Goal: Transaction & Acquisition: Book appointment/travel/reservation

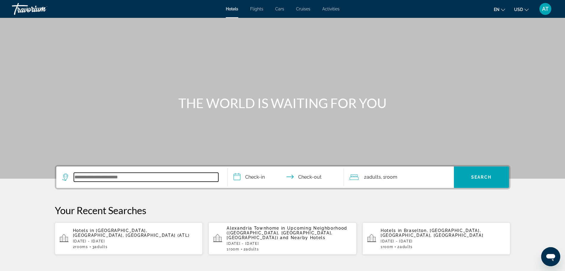
click at [198, 177] on input "Search widget" at bounding box center [146, 177] width 144 height 9
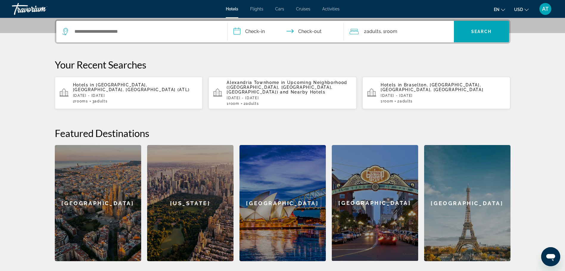
click at [124, 85] on span "[GEOGRAPHIC_DATA], [GEOGRAPHIC_DATA], [GEOGRAPHIC_DATA] (ATL)" at bounding box center [131, 87] width 117 height 10
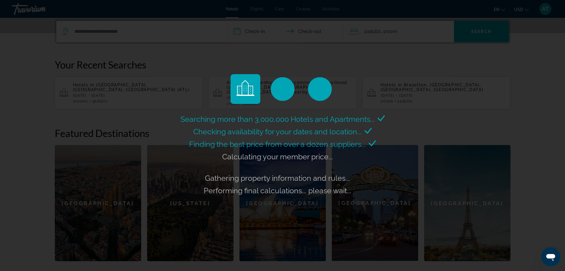
scroll to position [0, 0]
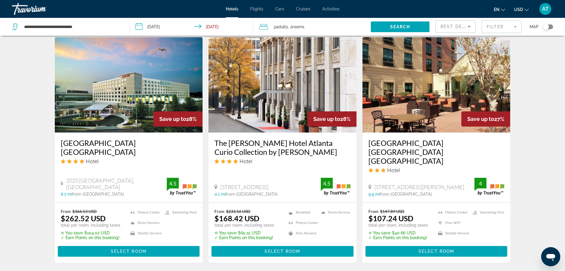
scroll to position [506, 0]
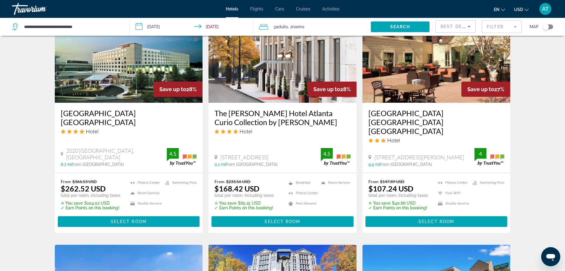
click at [426, 93] on img "Main content" at bounding box center [436, 54] width 148 height 95
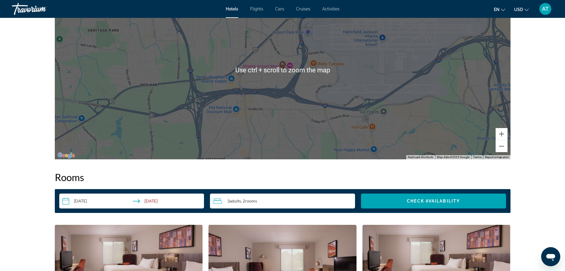
scroll to position [684, 0]
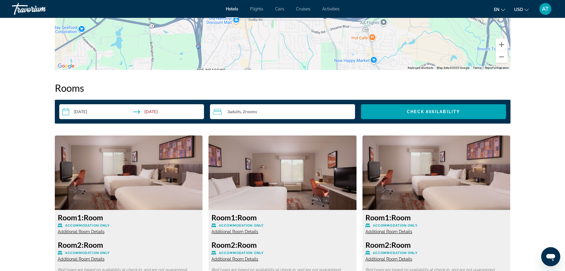
click at [236, 111] on span "Adults" at bounding box center [234, 111] width 11 height 5
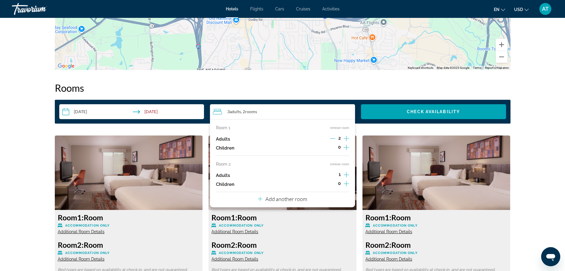
click at [333, 139] on icon "Decrement adults" at bounding box center [332, 138] width 5 height 5
click at [337, 175] on div "1" at bounding box center [339, 175] width 19 height 9
click at [295, 170] on div "Room 2 remove room Adults 1 Children 0" at bounding box center [282, 175] width 133 height 27
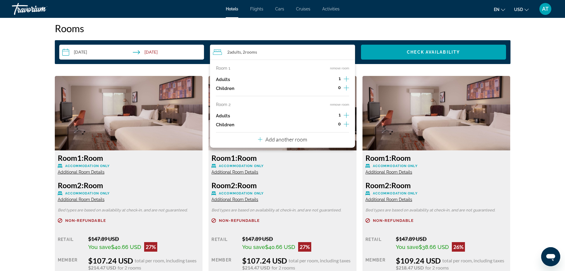
scroll to position [714, 0]
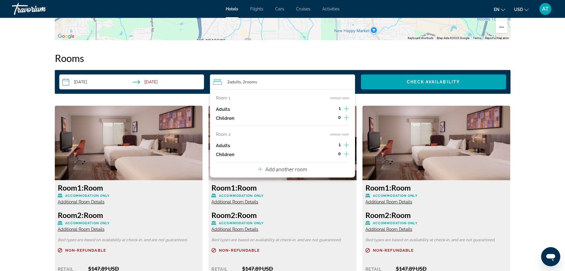
click at [224, 82] on div "2 Adult Adults , 2 Room rooms" at bounding box center [284, 81] width 142 height 7
click at [220, 81] on icon "Travelers: 2 adults, 0 children" at bounding box center [217, 81] width 9 height 7
click at [244, 82] on span ", 2 Room rooms" at bounding box center [249, 81] width 16 height 5
click at [354, 71] on div "**********" at bounding box center [282, 82] width 455 height 24
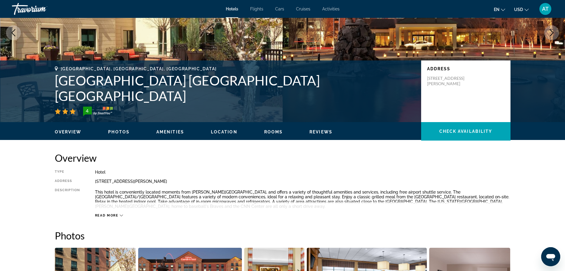
scroll to position [0, 0]
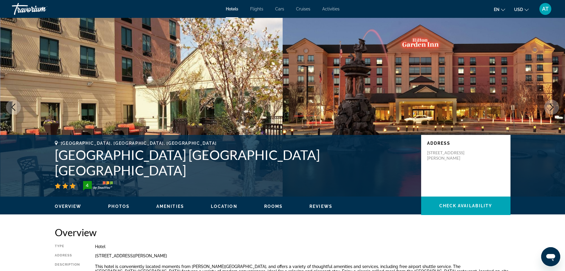
click at [523, 9] on button "USD USD ($) MXN (Mex$) CAD (Can$) GBP (£) EUR (€) AUD (A$) NZD (NZ$) CNY (CN¥)" at bounding box center [521, 9] width 15 height 9
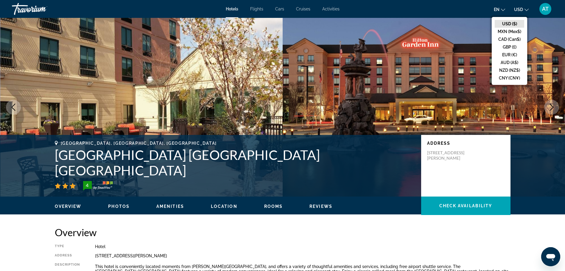
click at [523, 9] on button "USD USD ($) MXN (Mex$) CAD (Can$) GBP (£) EUR (€) AUD (A$) NZD (NZ$) CNY (CN¥)" at bounding box center [521, 9] width 15 height 9
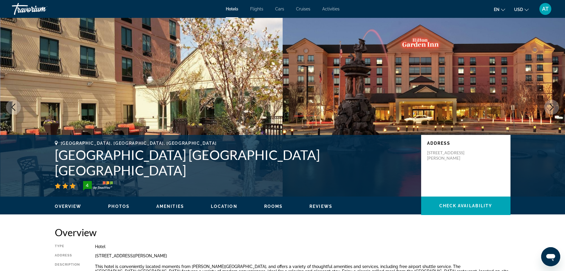
click at [356, 76] on img "Main content" at bounding box center [423, 107] width 282 height 179
click at [462, 204] on span "Check Availability" at bounding box center [465, 205] width 53 height 5
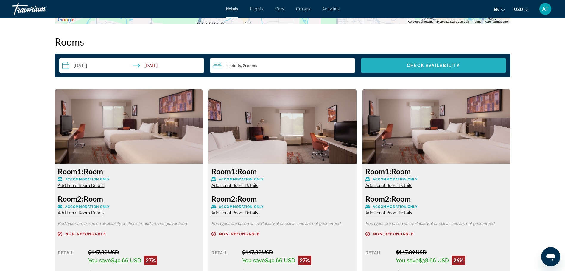
click at [435, 62] on span "Search widget" at bounding box center [433, 65] width 145 height 14
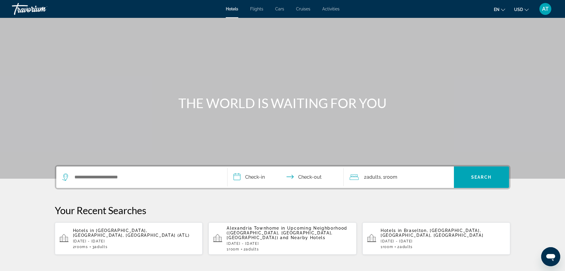
click at [232, 10] on span "Hotels" at bounding box center [232, 9] width 12 height 5
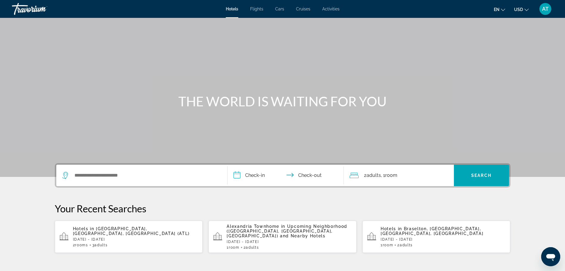
scroll to position [30, 0]
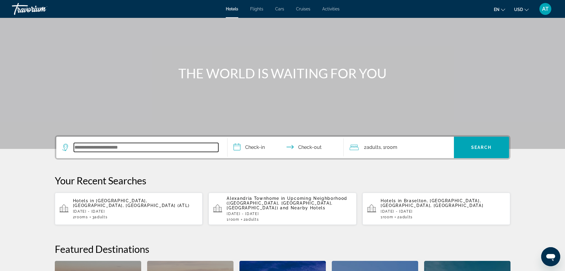
click at [137, 147] on input "Search widget" at bounding box center [146, 147] width 144 height 9
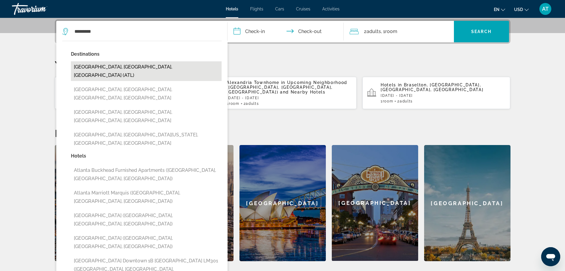
click at [133, 64] on button "[GEOGRAPHIC_DATA], [GEOGRAPHIC_DATA], [GEOGRAPHIC_DATA] (ATL)" at bounding box center [146, 71] width 151 height 20
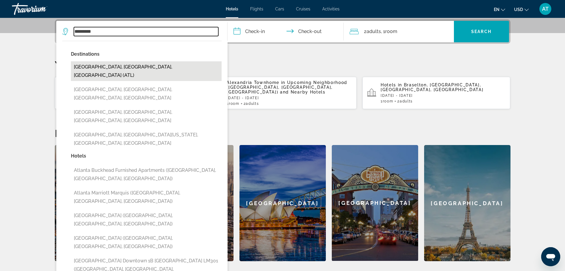
type input "**********"
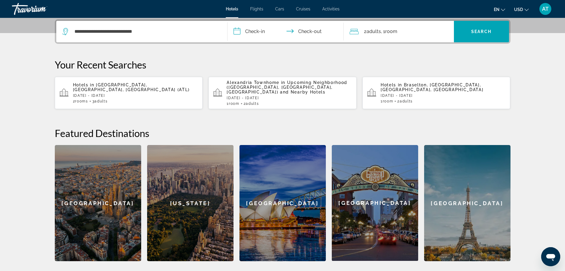
click at [261, 34] on input "**********" at bounding box center [286, 32] width 118 height 23
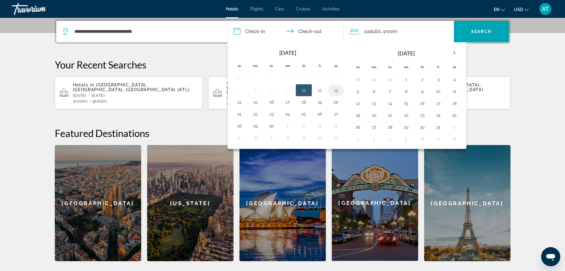
click at [336, 93] on button "13" at bounding box center [336, 90] width 10 height 8
click at [313, 27] on input "**********" at bounding box center [286, 32] width 118 height 23
click at [290, 32] on input "**********" at bounding box center [286, 32] width 118 height 23
click at [238, 102] on button "14" at bounding box center [239, 102] width 10 height 8
type input "**********"
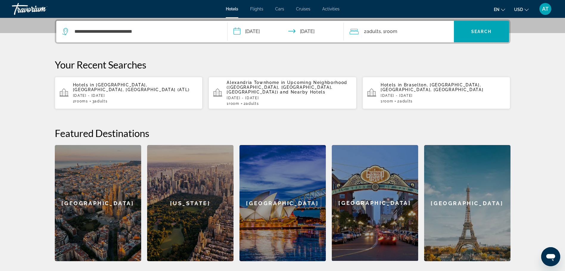
click at [363, 32] on div "2 Adult Adults , 1 Room rooms" at bounding box center [401, 31] width 104 height 8
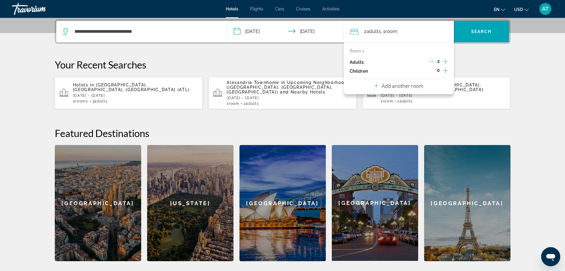
click at [432, 60] on icon "Decrement adults" at bounding box center [431, 61] width 5 height 5
click at [477, 58] on div "**********" at bounding box center [282, 140] width 479 height 242
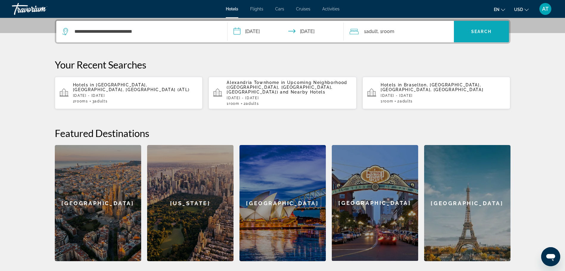
click at [481, 31] on span "Search" at bounding box center [481, 31] width 20 height 5
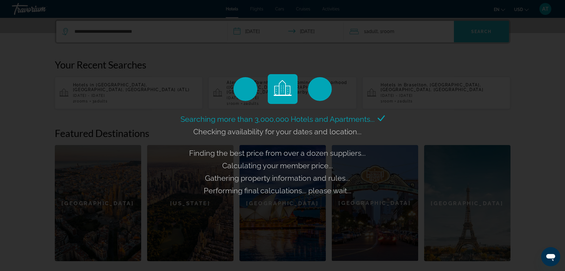
scroll to position [0, 0]
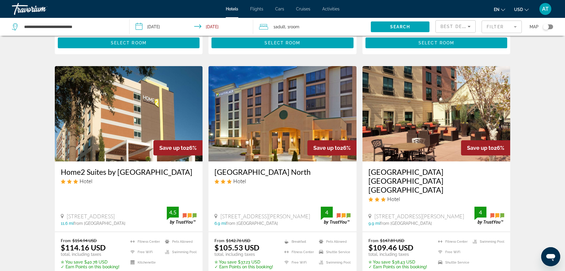
scroll to position [714, 0]
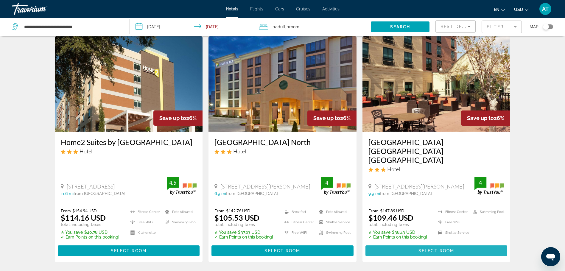
click at [427, 248] on span "Select Room" at bounding box center [436, 250] width 36 height 5
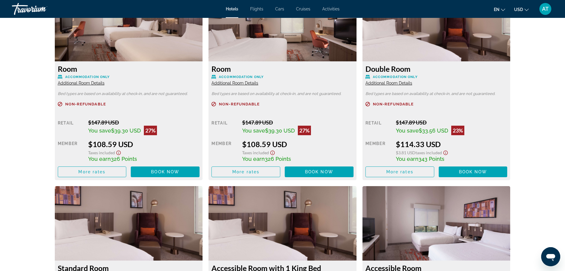
scroll to position [744, 0]
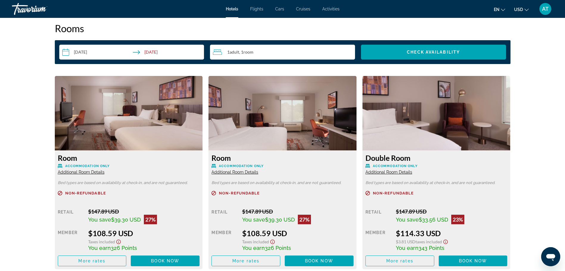
click at [233, 171] on span "Additional Room Details" at bounding box center [234, 172] width 47 height 5
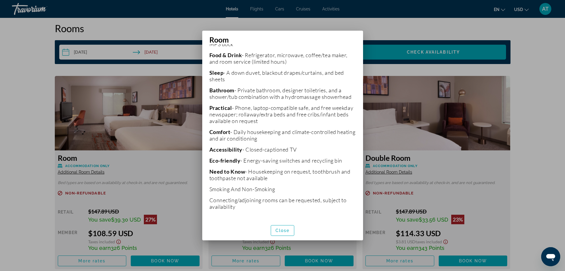
scroll to position [146, 0]
click at [288, 227] on span "button" at bounding box center [282, 230] width 23 height 14
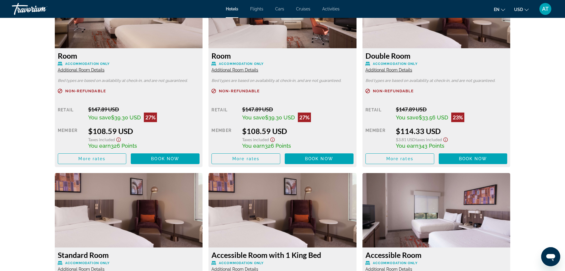
scroll to position [923, 0]
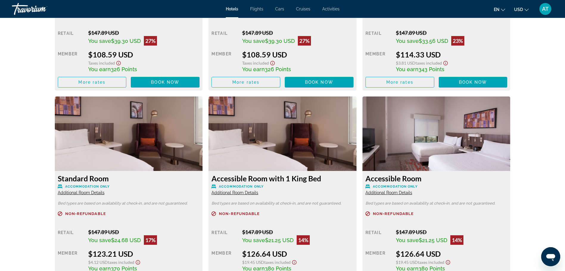
click at [84, 193] on span "Additional Room Details" at bounding box center [81, 192] width 47 height 5
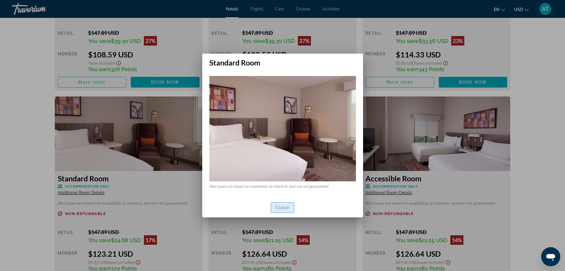
click at [282, 208] on span "Close" at bounding box center [282, 207] width 14 height 5
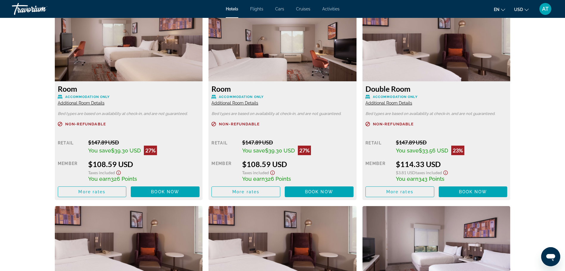
scroll to position [803, 0]
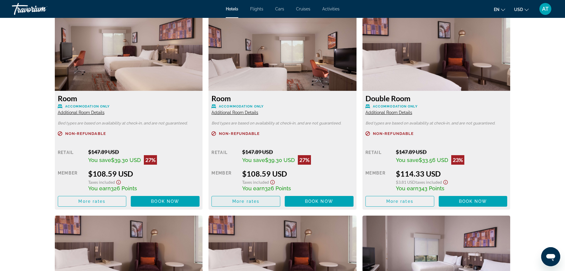
click at [245, 200] on span "More rates" at bounding box center [245, 201] width 27 height 5
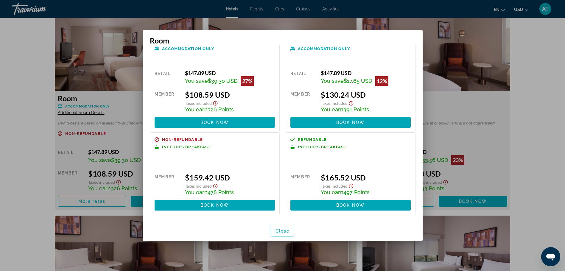
scroll to position [0, 0]
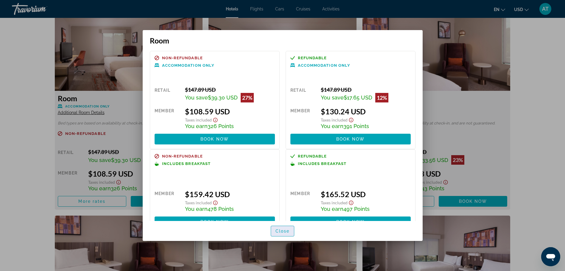
click at [281, 232] on span "Close" at bounding box center [282, 231] width 14 height 5
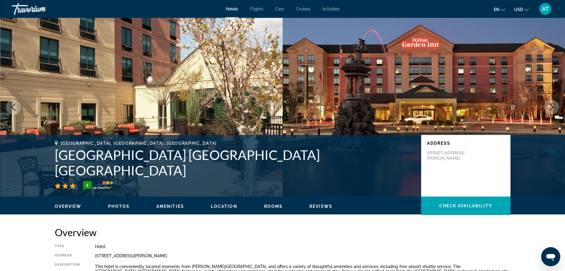
scroll to position [803, 0]
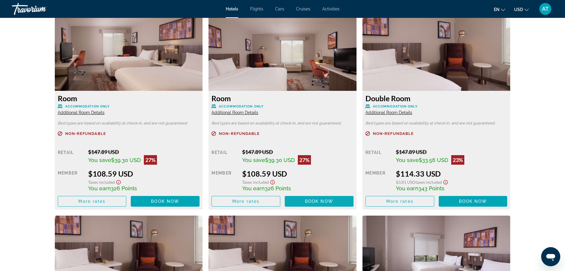
click at [318, 201] on span "Book now" at bounding box center [319, 201] width 28 height 5
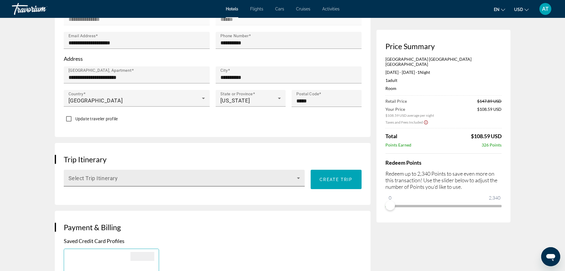
scroll to position [268, 0]
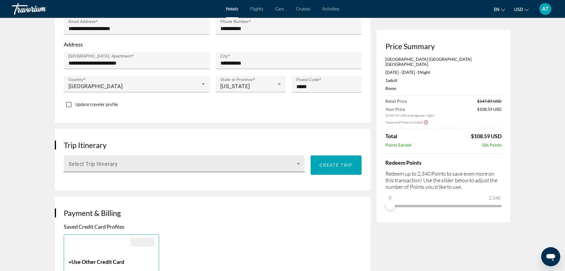
click at [297, 160] on icon "Main content" at bounding box center [298, 163] width 7 height 7
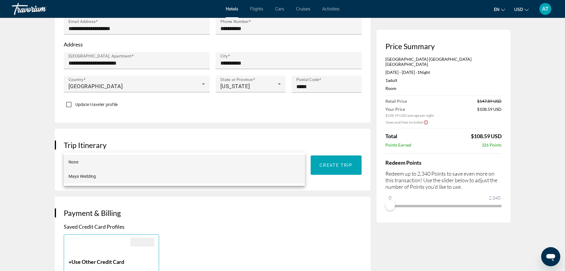
click at [110, 175] on mat-option "Maya Wedding" at bounding box center [184, 176] width 241 height 14
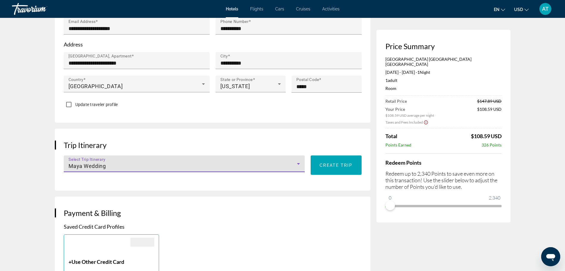
click at [179, 161] on div "Trip Itinerary Select Trip Itinerary Maya Wedding Create trip" at bounding box center [212, 160] width 315 height 62
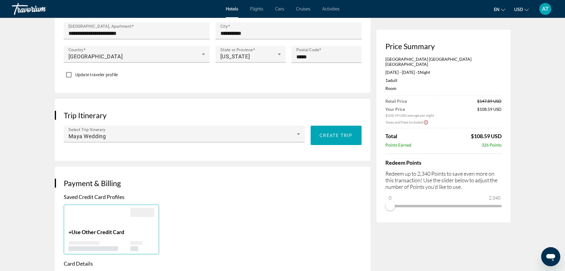
scroll to position [417, 0]
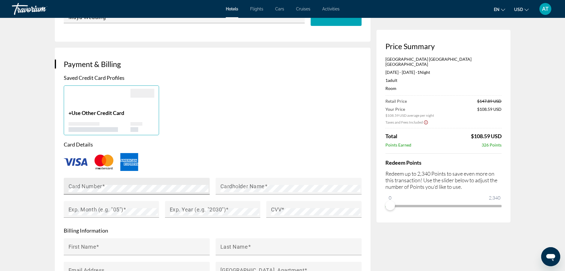
click at [88, 183] on mat-label "Card Number" at bounding box center [85, 186] width 34 height 6
click at [257, 183] on mat-label "Cardholder Name" at bounding box center [242, 186] width 44 height 6
click at [124, 206] on span "Main content" at bounding box center [124, 209] width 3 height 6
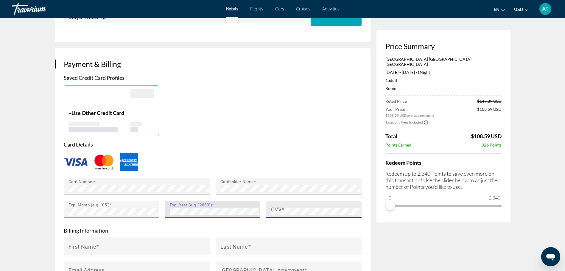
click at [282, 206] on span "Main content" at bounding box center [282, 209] width 3 height 6
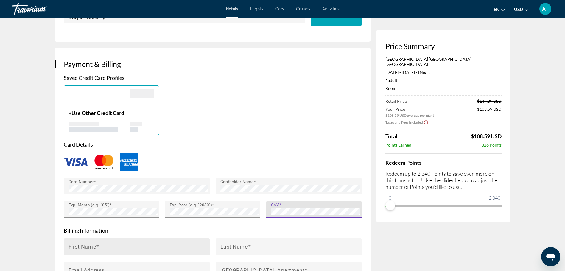
click at [129, 246] on input "First Name" at bounding box center [138, 249] width 140 height 7
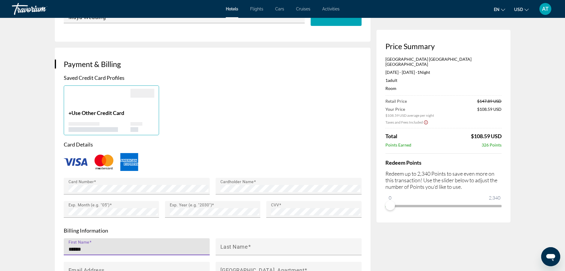
type input "******"
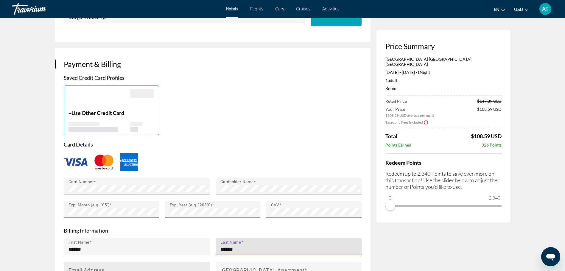
type input "******"
click at [117, 262] on div "Email Address" at bounding box center [138, 270] width 140 height 17
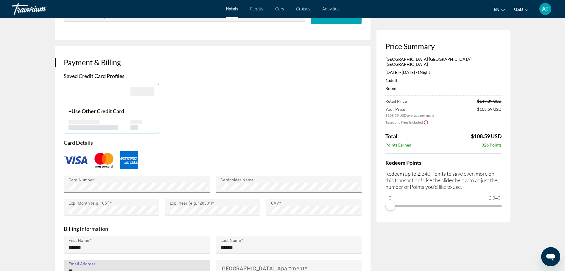
scroll to position [506, 0]
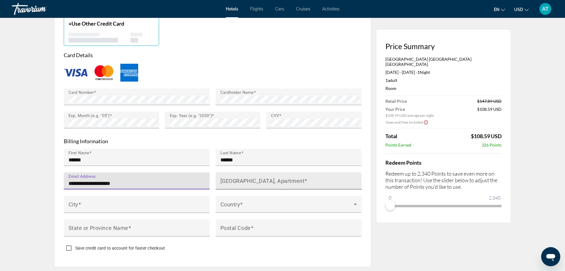
type input "**********"
click at [243, 177] on mat-label "House Number, Street, Apartment" at bounding box center [262, 180] width 84 height 6
click at [243, 180] on input "House Number, Street, Apartment" at bounding box center [290, 183] width 140 height 7
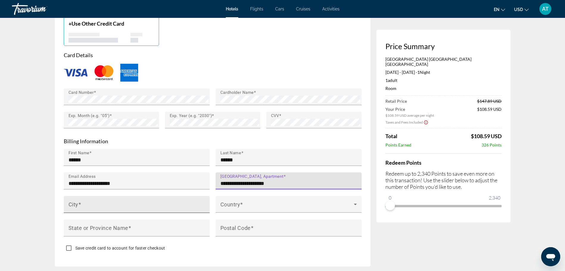
type input "**********"
click at [171, 203] on input "City" at bounding box center [138, 206] width 140 height 7
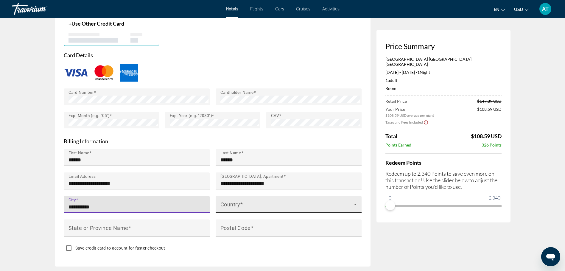
type input "**********"
click at [273, 203] on span "Main content" at bounding box center [286, 206] width 133 height 7
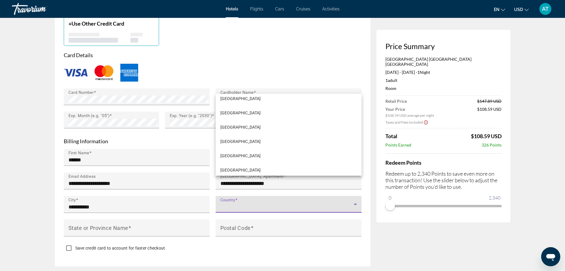
scroll to position [3422, 0]
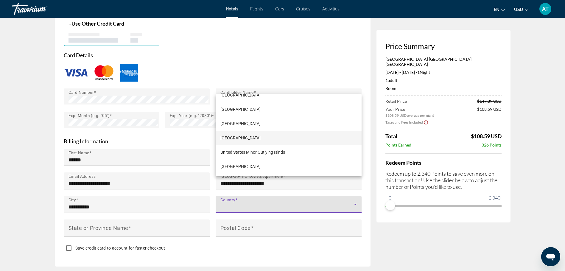
click at [253, 137] on span "United States of America" at bounding box center [240, 137] width 40 height 7
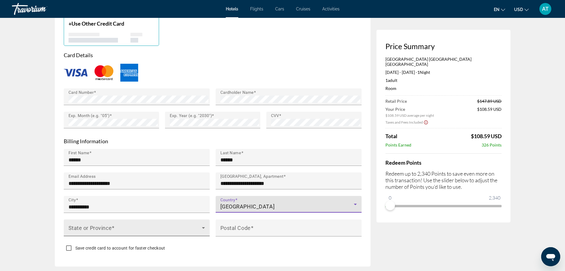
click at [157, 226] on span "Main content" at bounding box center [134, 229] width 133 height 7
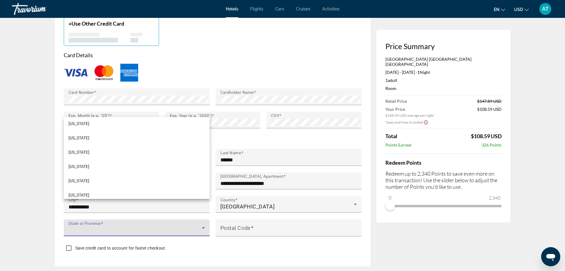
scroll to position [680, 0]
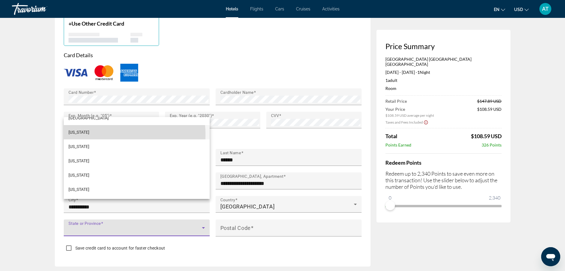
click at [98, 135] on mat-option "Virginia" at bounding box center [137, 132] width 146 height 14
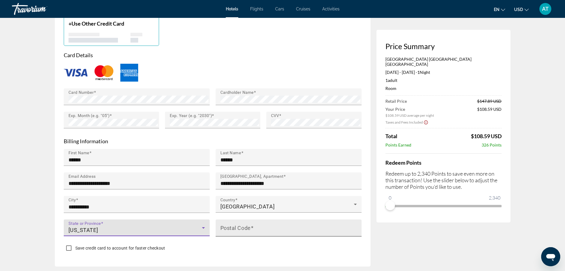
click at [262, 227] on input "Postal Code" at bounding box center [290, 230] width 140 height 7
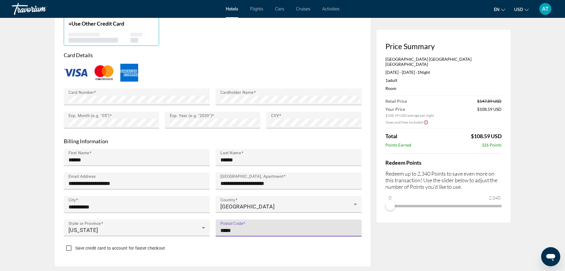
type input "*****"
click at [192, 243] on div "Save credit card to account for faster checkout" at bounding box center [213, 249] width 298 height 12
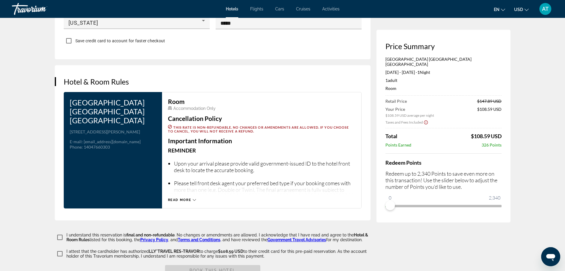
scroll to position [714, 0]
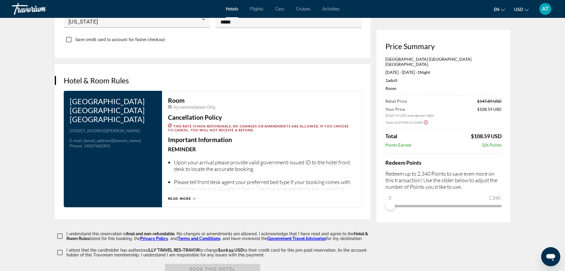
click at [195, 185] on div "Read more" at bounding box center [261, 193] width 187 height 16
click at [193, 197] on icon "Main content" at bounding box center [194, 198] width 3 height 3
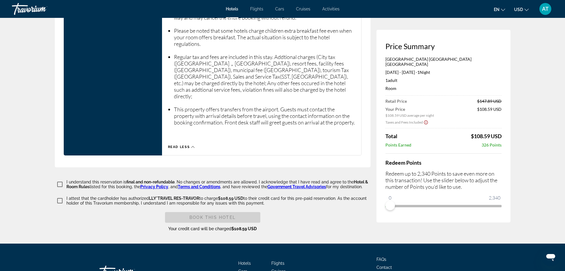
scroll to position [975, 0]
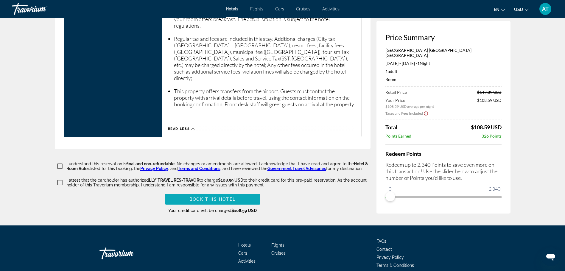
click at [215, 197] on span "Book this hotel" at bounding box center [212, 199] width 46 height 5
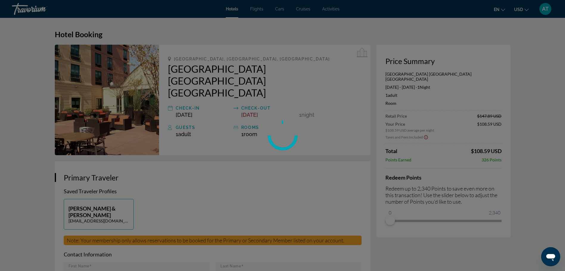
scroll to position [149, 0]
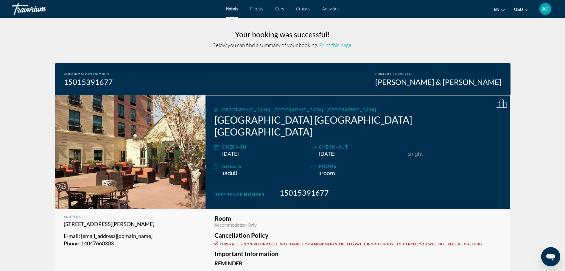
click at [329, 43] on span "Print this page" at bounding box center [335, 45] width 32 height 7
click at [548, 7] on span "AT" at bounding box center [545, 9] width 7 height 6
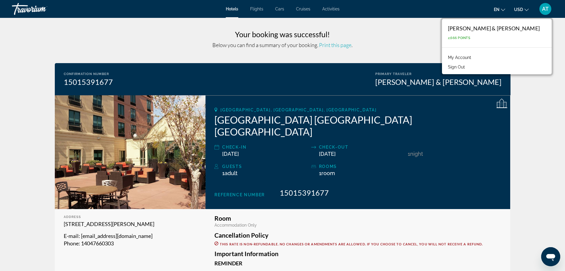
click at [468, 65] on button "Sign Out" at bounding box center [456, 67] width 23 height 8
